Goal: Find specific page/section: Find specific page/section

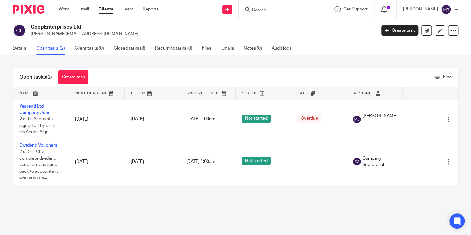
click at [274, 12] on input "Search" at bounding box center [279, 11] width 57 height 6
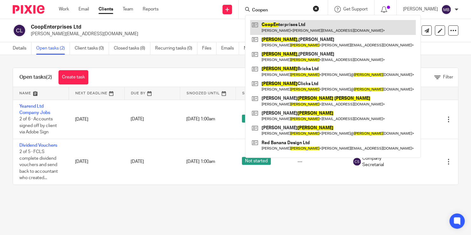
type input "Coopen"
click at [286, 26] on link at bounding box center [333, 27] width 166 height 15
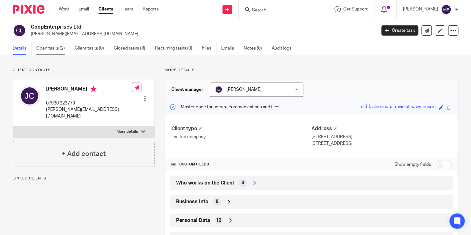
click at [65, 46] on link "Open tasks (2)" at bounding box center [53, 48] width 34 height 12
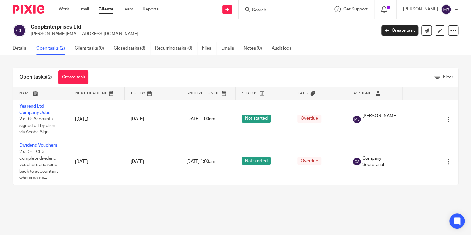
click at [281, 11] on input "Search" at bounding box center [279, 11] width 57 height 6
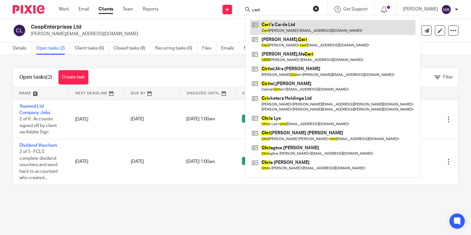
type input "ceri"
click at [283, 23] on link at bounding box center [332, 27] width 165 height 15
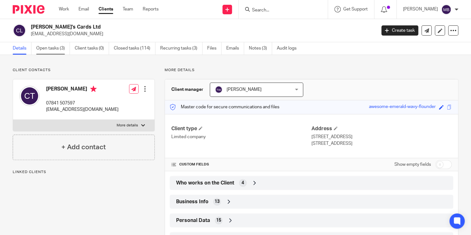
click at [48, 50] on link "Open tasks (3)" at bounding box center [53, 48] width 34 height 12
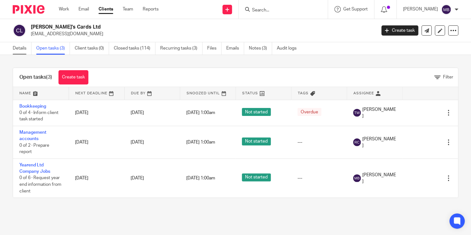
click at [25, 48] on link "Details" at bounding box center [22, 48] width 19 height 12
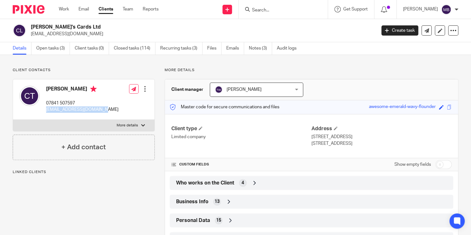
drag, startPoint x: 86, startPoint y: 110, endPoint x: 45, endPoint y: 110, distance: 40.4
click at [45, 110] on div "[PERSON_NAME] 07841 507597 [EMAIL_ADDRESS][DOMAIN_NAME] Edit contact Create cli…" at bounding box center [83, 99] width 141 height 40
drag, startPoint x: 45, startPoint y: 110, endPoint x: 52, endPoint y: 110, distance: 7.0
copy p "[EMAIL_ADDRESS][DOMAIN_NAME]"
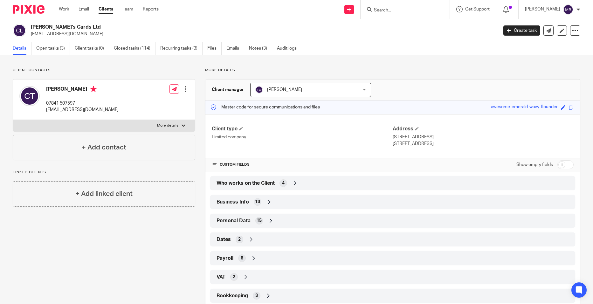
click at [391, 10] on input "Search" at bounding box center [401, 11] width 57 height 6
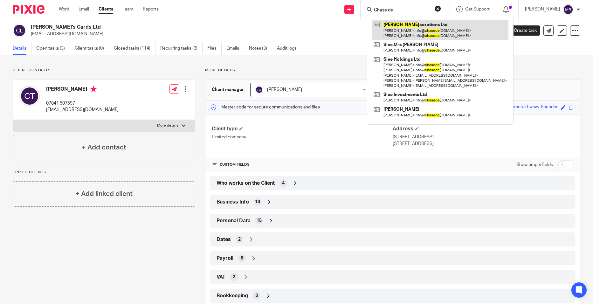
type input "Chase de"
click at [400, 27] on link at bounding box center [440, 30] width 136 height 20
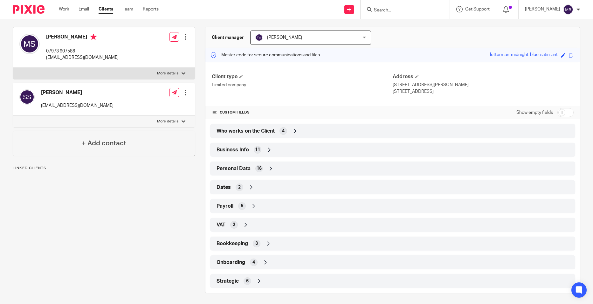
scroll to position [53, 0]
click at [265, 208] on div "Payroll 5" at bounding box center [392, 205] width 355 height 11
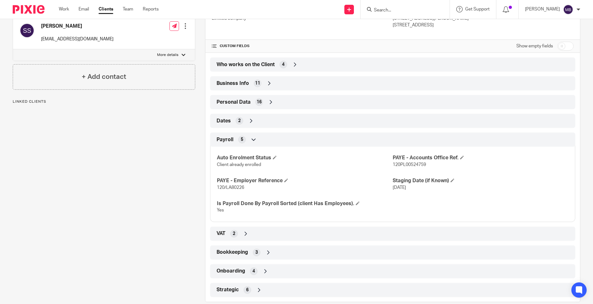
scroll to position [120, 0]
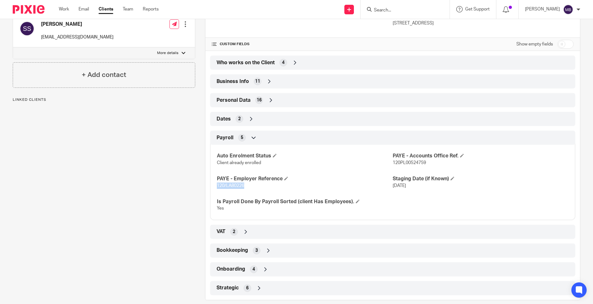
drag, startPoint x: 247, startPoint y: 188, endPoint x: 216, endPoint y: 185, distance: 31.3
click at [217, 185] on p "120/LA80226" at bounding box center [305, 185] width 176 height 6
copy span "120/LA80226"
click at [420, 166] on p "120PL00524759" at bounding box center [481, 163] width 176 height 6
drag, startPoint x: 413, startPoint y: 161, endPoint x: 389, endPoint y: 160, distance: 23.9
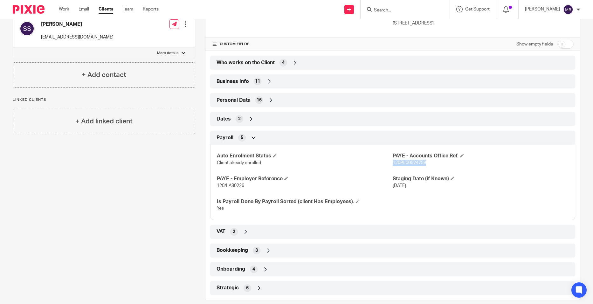
click at [393, 160] on p "120PL00524759" at bounding box center [481, 163] width 176 height 6
copy span "120PL00524759"
click at [388, 12] on input "Search" at bounding box center [401, 11] width 57 height 6
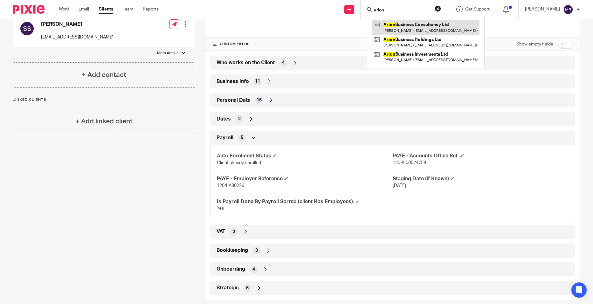
type input "arion"
click at [399, 29] on link at bounding box center [425, 27] width 107 height 15
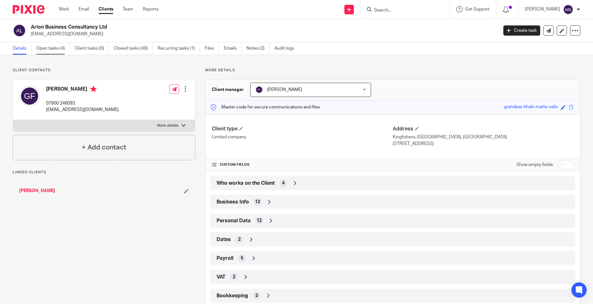
click at [63, 48] on link "Open tasks (4)" at bounding box center [53, 48] width 34 height 12
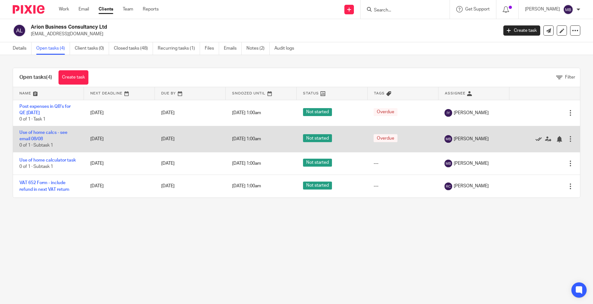
click at [535, 138] on icon at bounding box center [538, 139] width 6 height 6
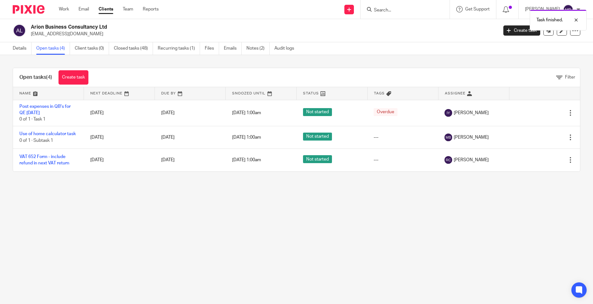
click at [535, 138] on icon at bounding box center [538, 137] width 6 height 6
